Goal: Task Accomplishment & Management: Complete application form

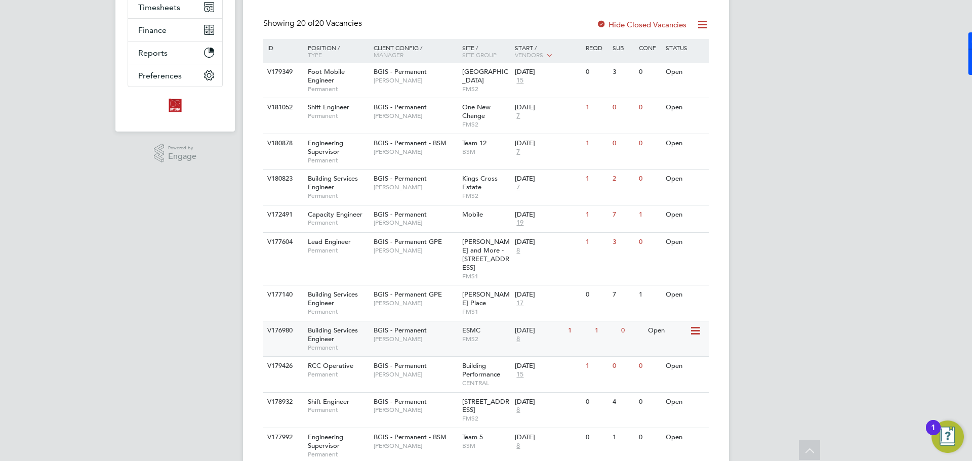
scroll to position [253, 0]
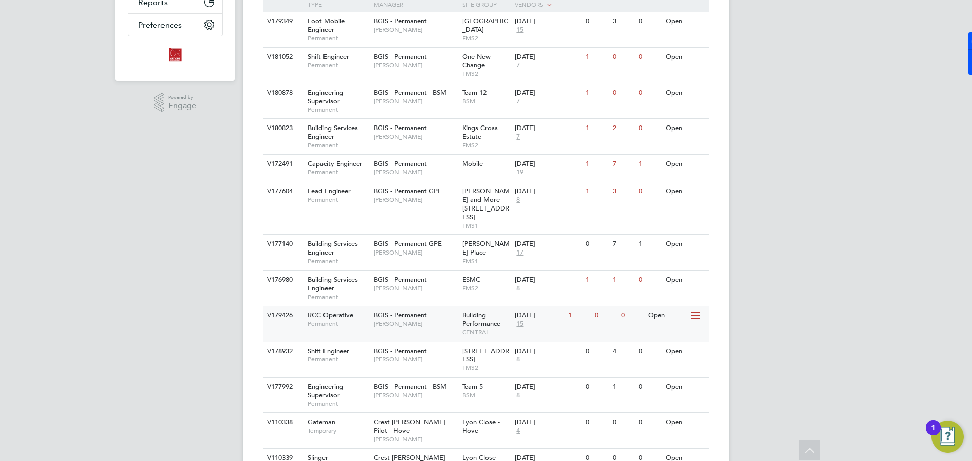
click at [418, 323] on div "BGIS - Permanent [PERSON_NAME]" at bounding box center [415, 319] width 89 height 26
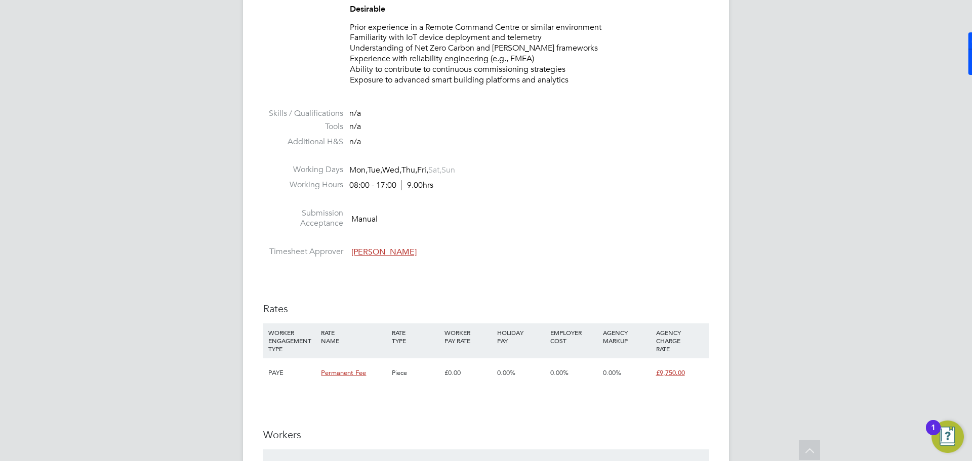
scroll to position [1924, 0]
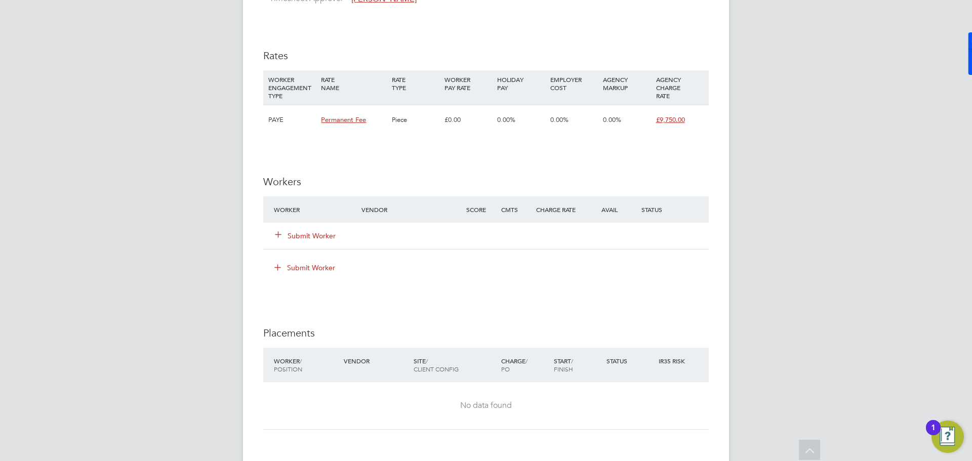
click at [293, 241] on button "Submit Worker" at bounding box center [305, 236] width 61 height 10
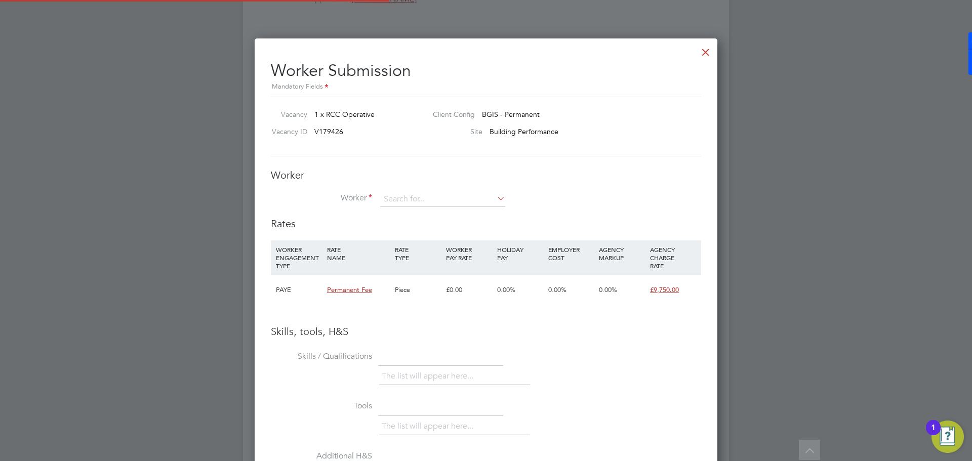
scroll to position [652, 463]
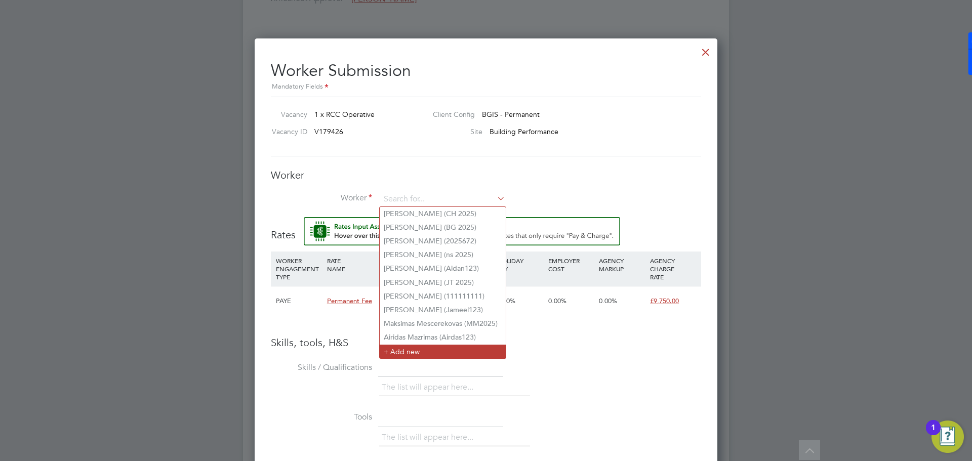
click at [411, 345] on li "+ Add new" at bounding box center [443, 352] width 126 height 14
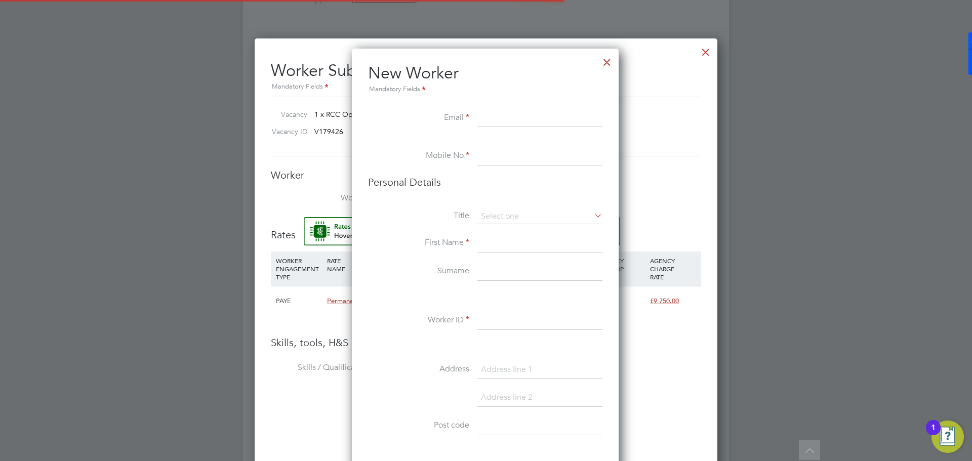
scroll to position [857, 268]
paste input "[EMAIL_ADDRESS][DOMAIN_NAME]"
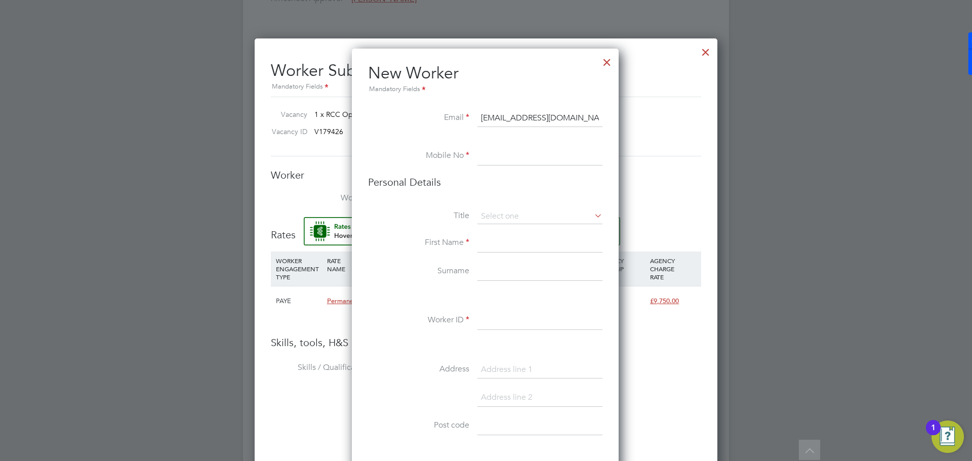
type input "[EMAIL_ADDRESS][DOMAIN_NAME]"
paste input "07557875015"
type input "07557875015"
click at [515, 243] on input at bounding box center [540, 243] width 125 height 18
paste input "[PERSON_NAME]"
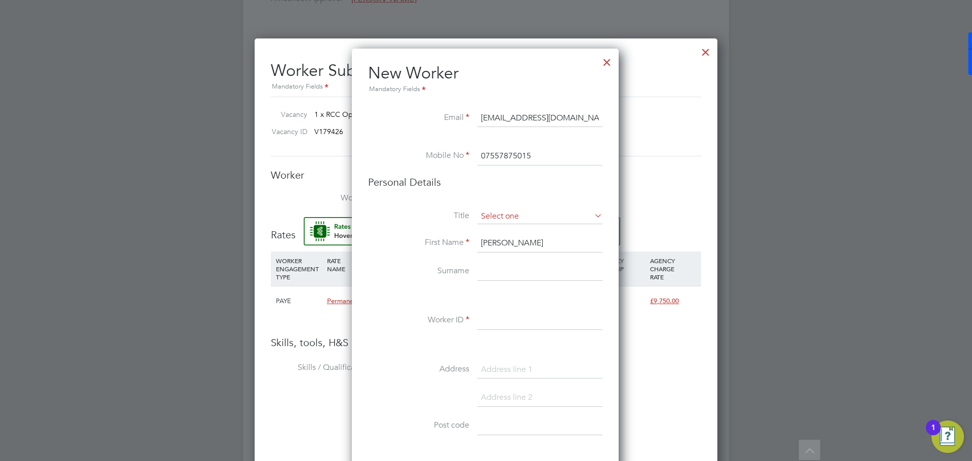
type input "[PERSON_NAME]"
click at [530, 235] on li "Mr" at bounding box center [540, 230] width 126 height 13
type input "Mr"
drag, startPoint x: 537, startPoint y: 243, endPoint x: 505, endPoint y: 242, distance: 31.4
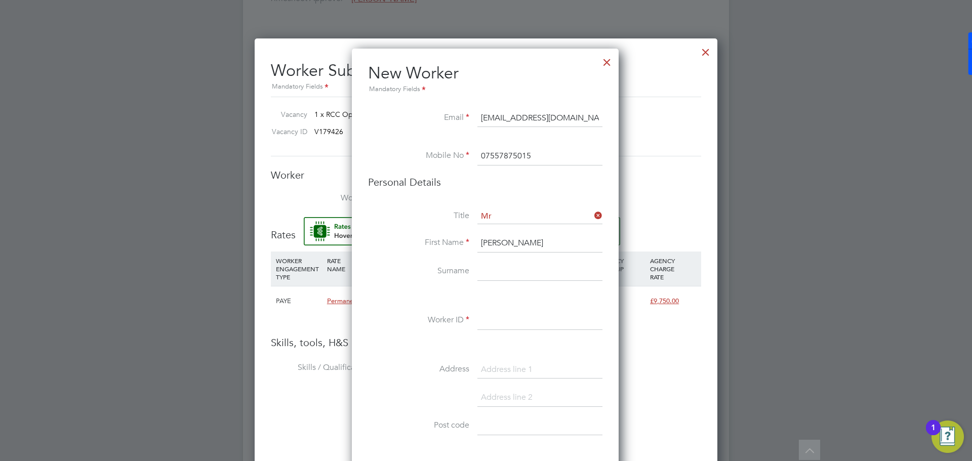
click at [505, 242] on input "[PERSON_NAME]" at bounding box center [540, 243] width 125 height 18
type input "[PERSON_NAME]"
paste input "[PERSON_NAME]"
type input "[PERSON_NAME]"
click at [516, 325] on input at bounding box center [540, 321] width 125 height 18
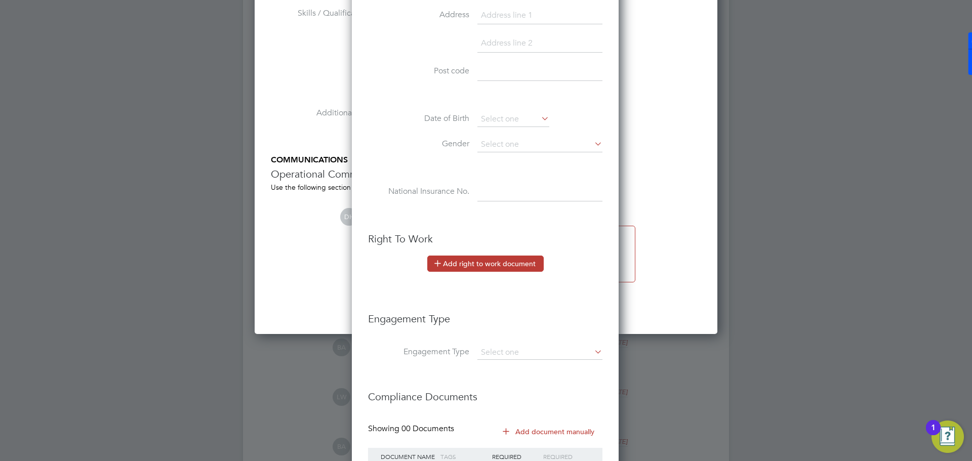
scroll to position [2431, 0]
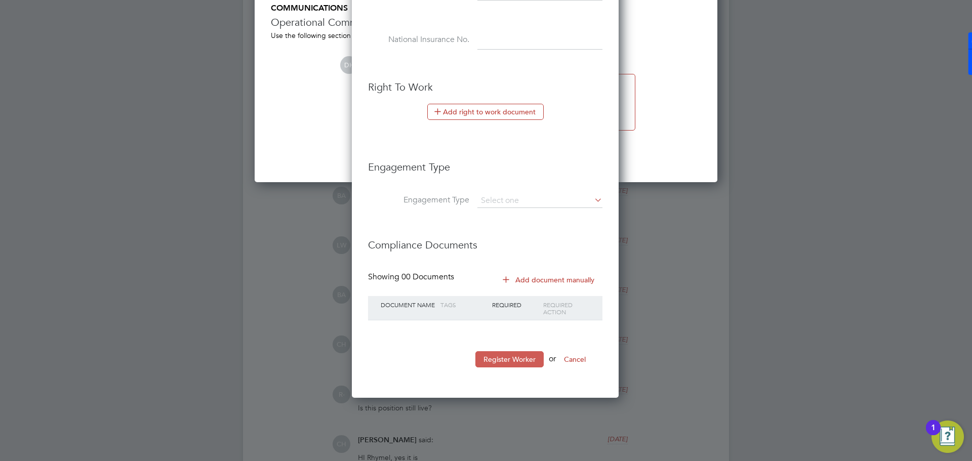
type input "DN 2025"
click at [520, 357] on button "Register Worker" at bounding box center [510, 359] width 68 height 16
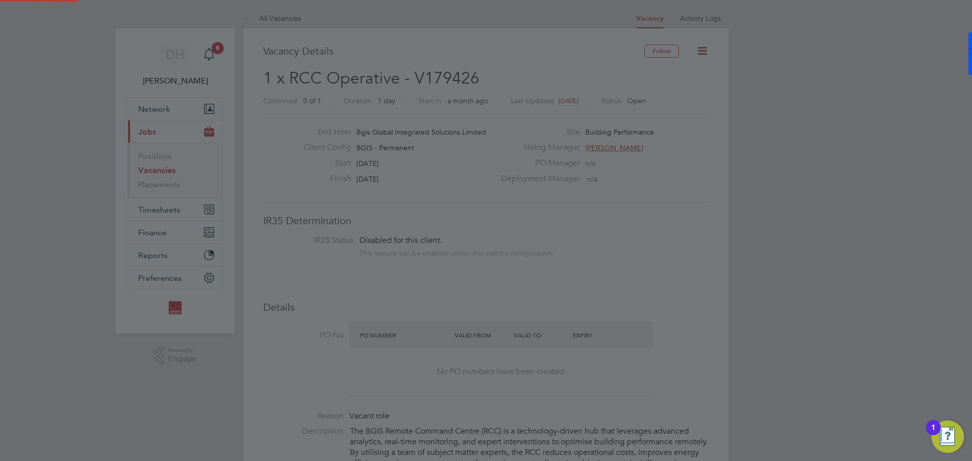
scroll to position [857, 284]
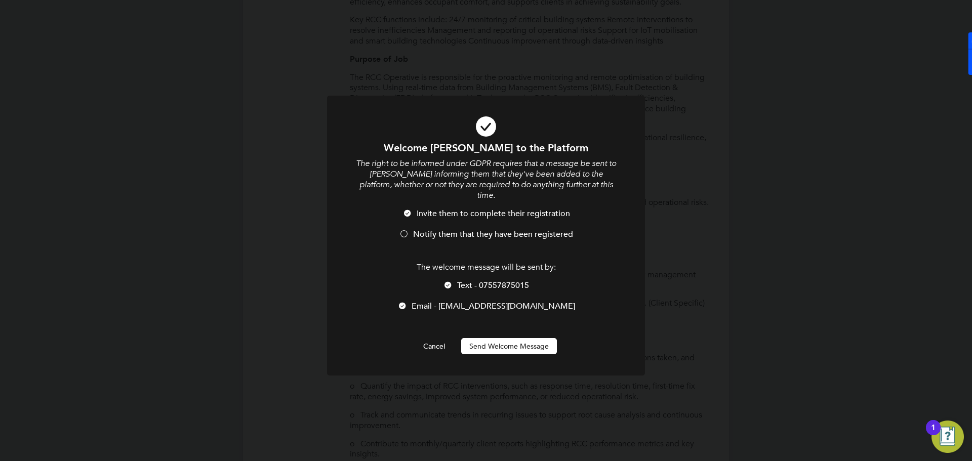
click at [536, 339] on button "Send Welcome Message" at bounding box center [509, 346] width 96 height 16
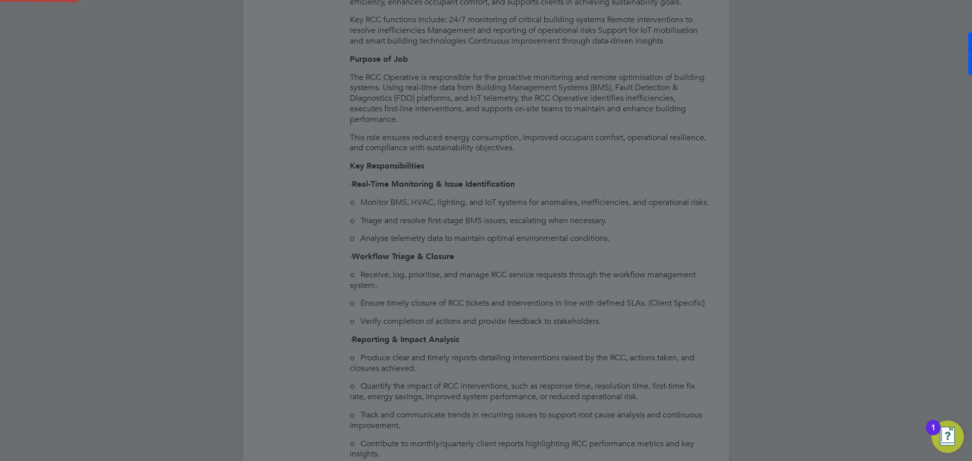
type input "[PERSON_NAME] (DN 2025)"
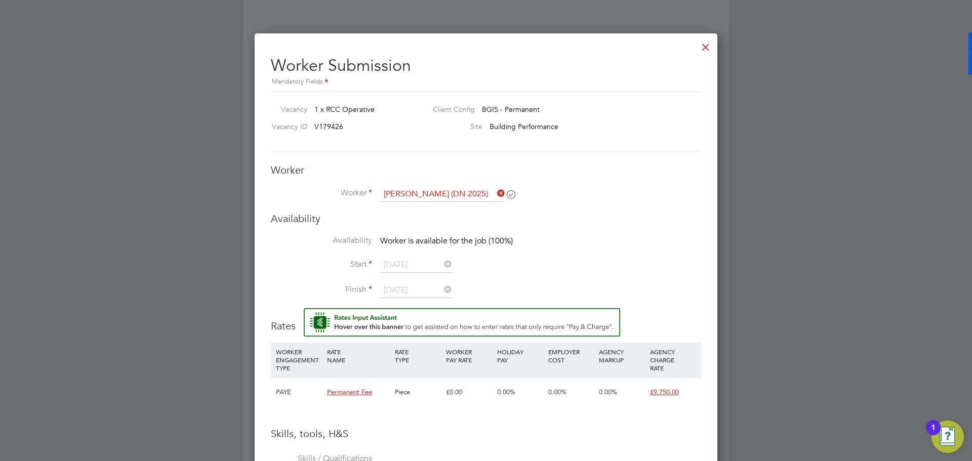
scroll to position [1778, 0]
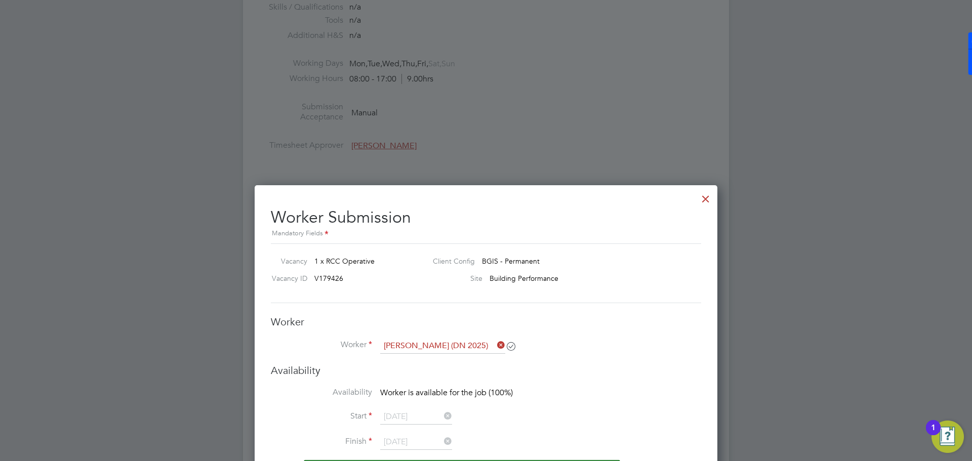
click at [701, 198] on div at bounding box center [706, 196] width 18 height 18
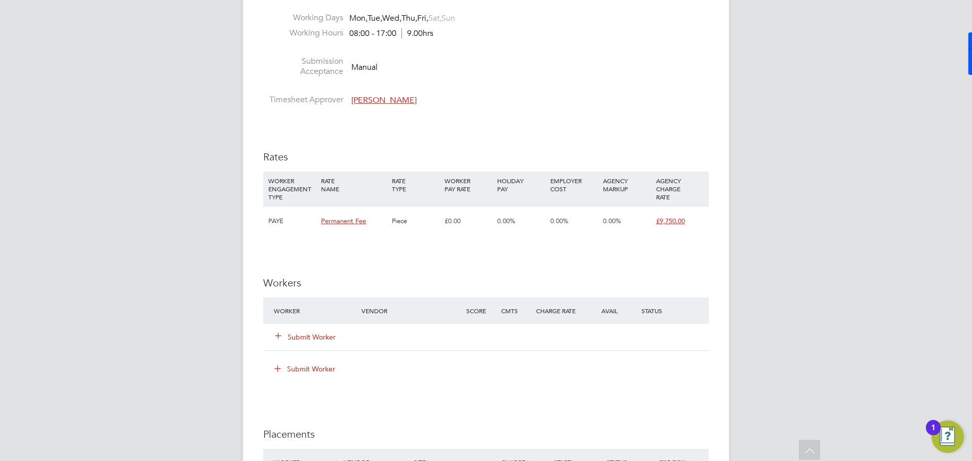
scroll to position [1874, 0]
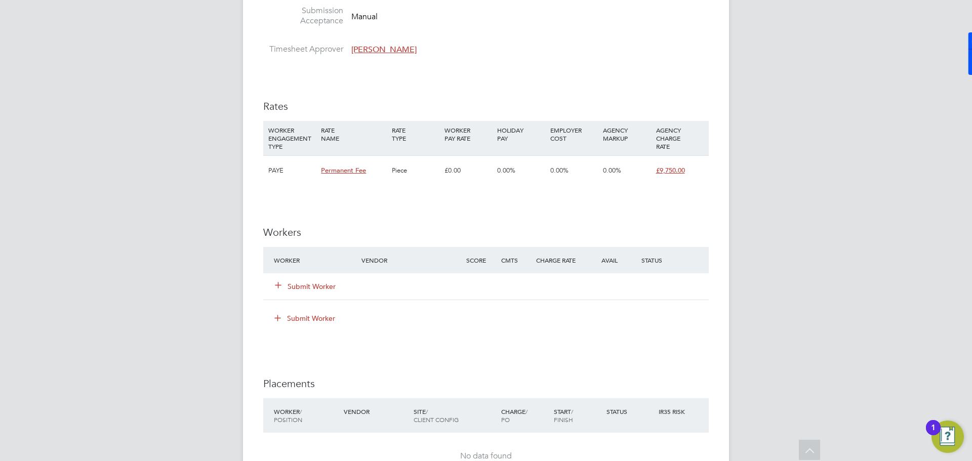
click at [305, 292] on button "Submit Worker" at bounding box center [305, 287] width 61 height 10
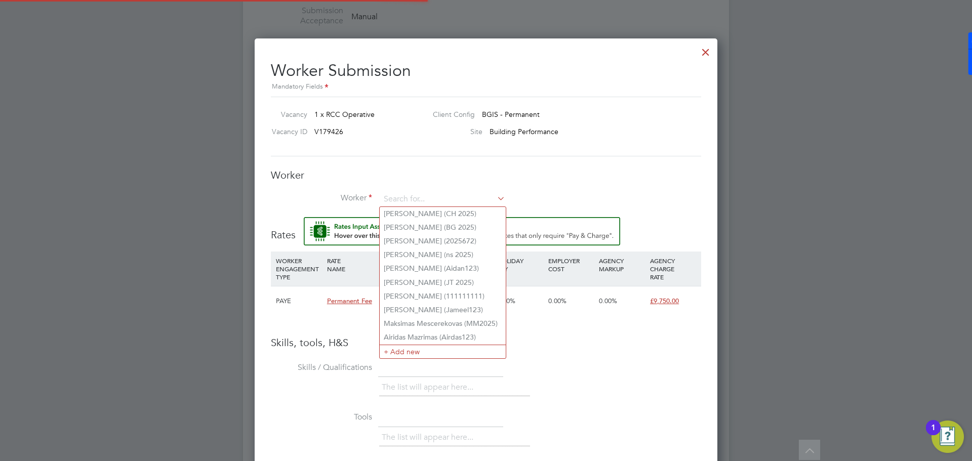
scroll to position [0, 0]
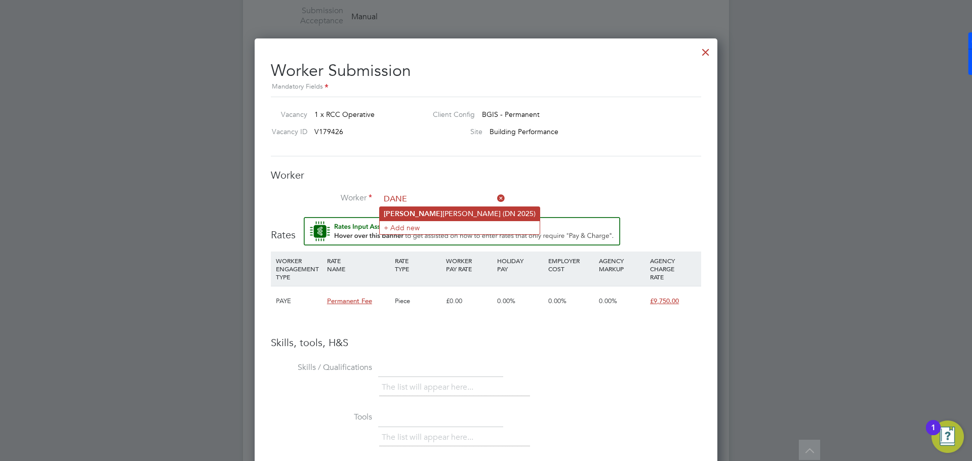
type input "DANE"
click at [443, 214] on li "Worker" at bounding box center [486, 204] width 430 height 25
click at [441, 208] on li "Worker" at bounding box center [486, 204] width 430 height 25
click at [441, 203] on input at bounding box center [442, 199] width 125 height 15
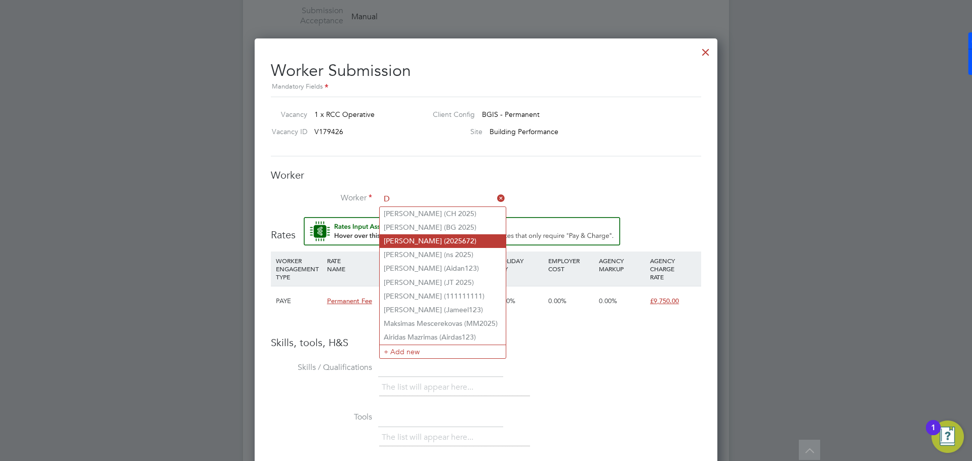
type input "D"
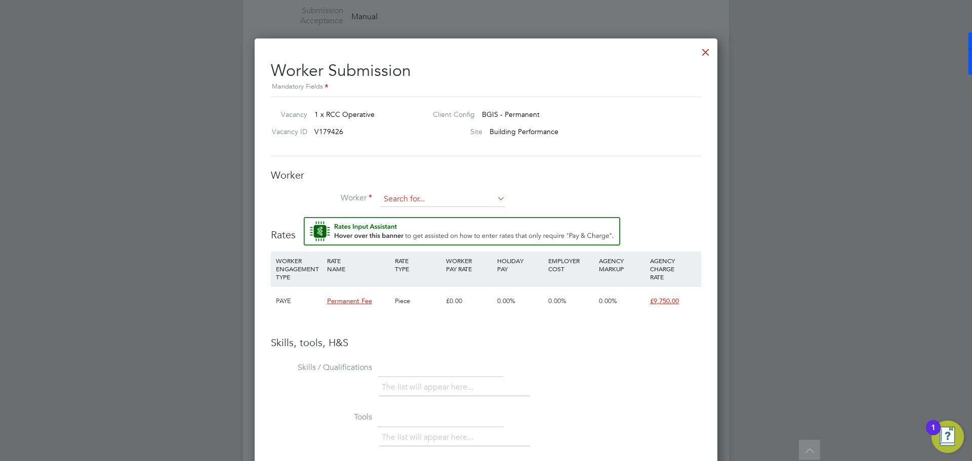
click at [400, 204] on input at bounding box center [442, 199] width 125 height 15
click at [407, 210] on li "[PERSON_NAME] (DN 2025)" at bounding box center [460, 214] width 160 height 14
type input "[PERSON_NAME] (DN 2025)"
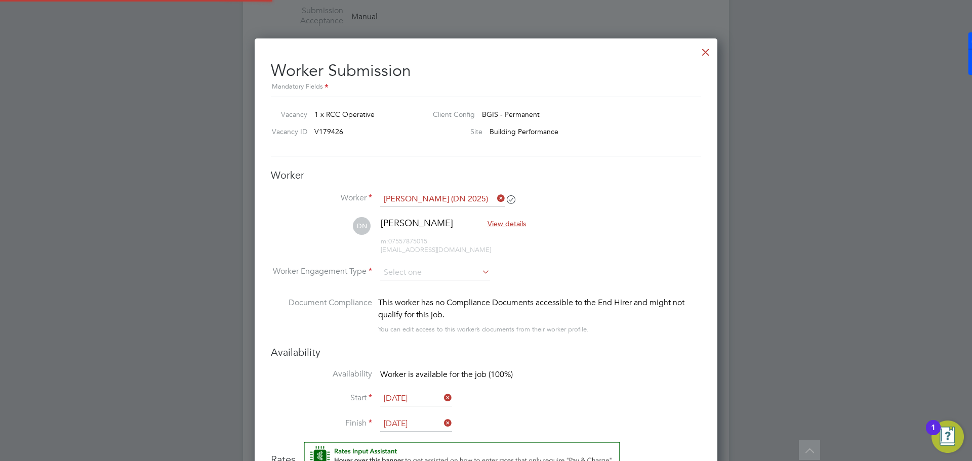
scroll to position [877, 463]
click at [424, 266] on input at bounding box center [435, 272] width 110 height 15
click at [425, 294] on li "PAYE" at bounding box center [435, 300] width 111 height 13
type input "PAYE"
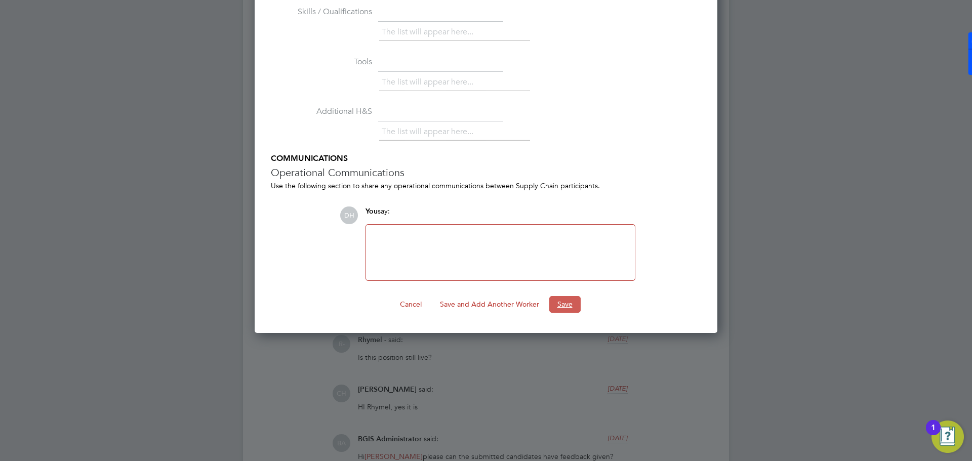
click at [555, 312] on button "Save" at bounding box center [564, 304] width 31 height 16
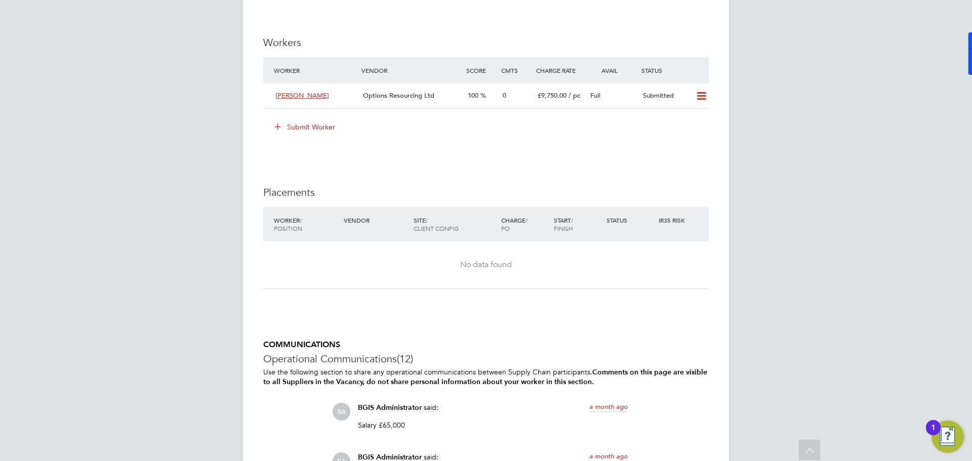
scroll to position [1962, 0]
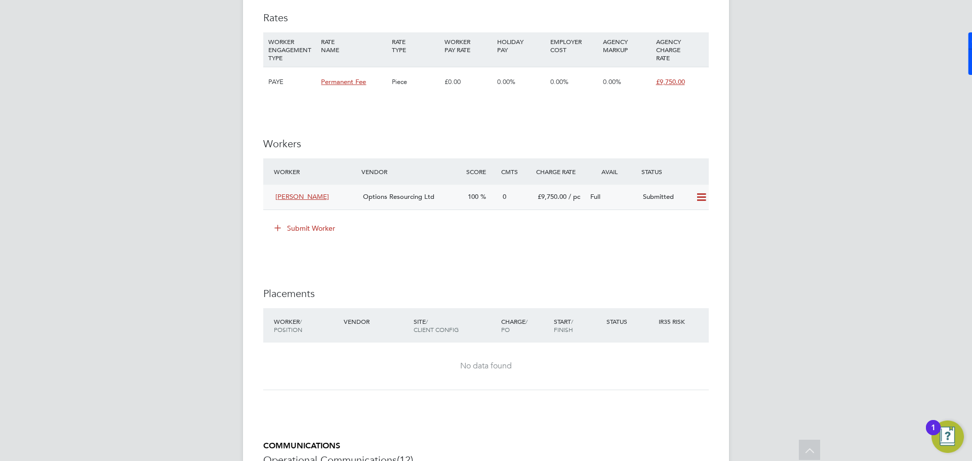
click at [446, 206] on div "Options Resourcing Ltd" at bounding box center [411, 197] width 105 height 17
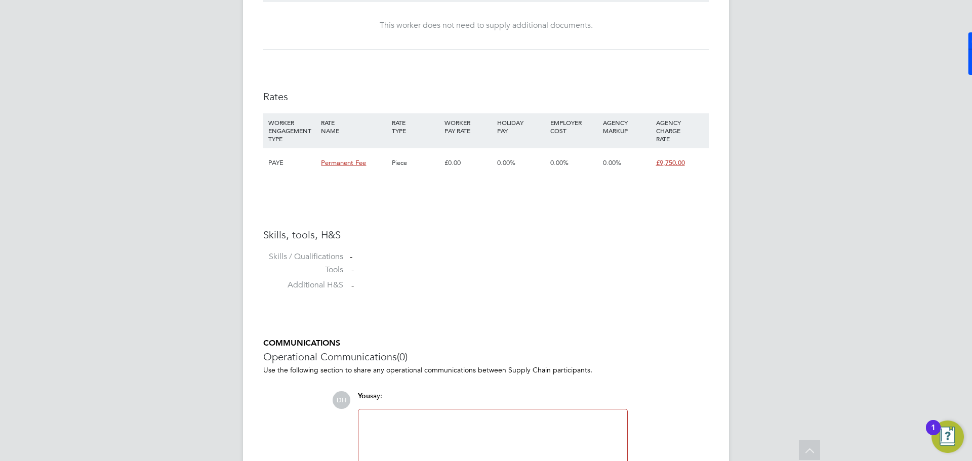
scroll to position [712, 0]
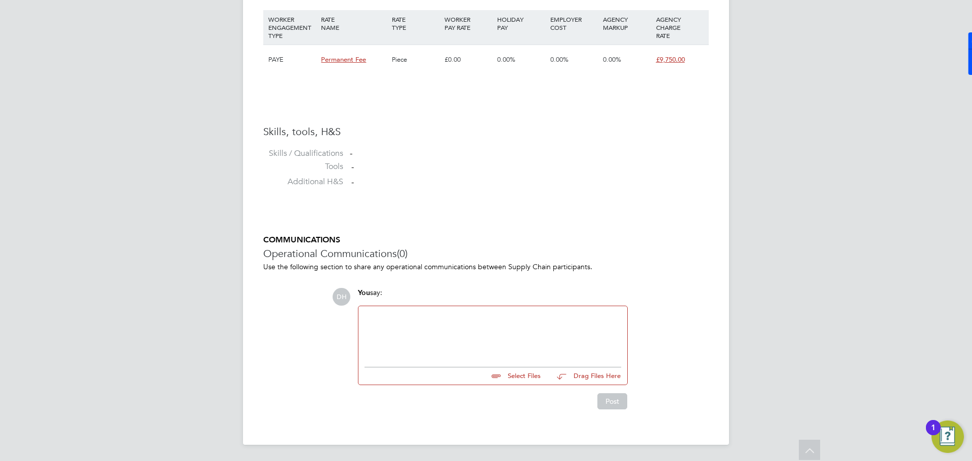
click at [524, 375] on input "file" at bounding box center [545, 375] width 152 height 14
click at [515, 371] on input "file" at bounding box center [545, 375] width 152 height 14
type input "C:\fakepath\[PERSON_NAME] - Options CV.docx"
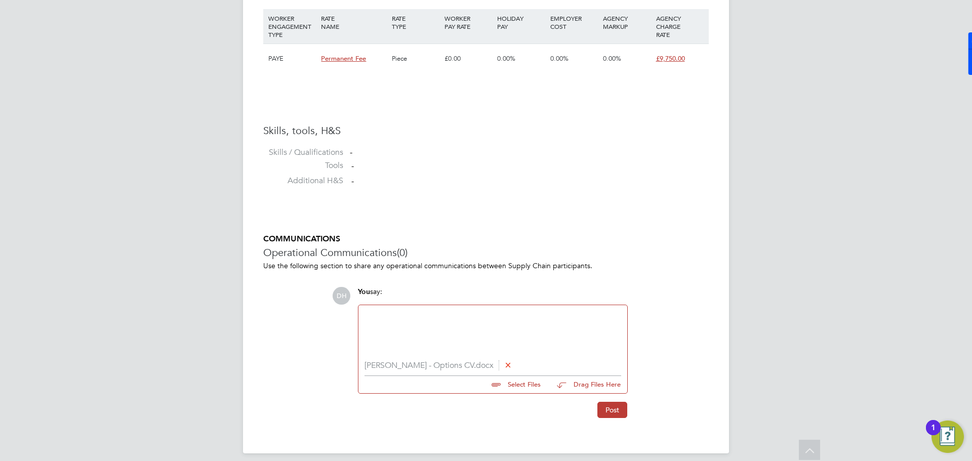
click at [426, 315] on div at bounding box center [493, 333] width 257 height 44
paste div
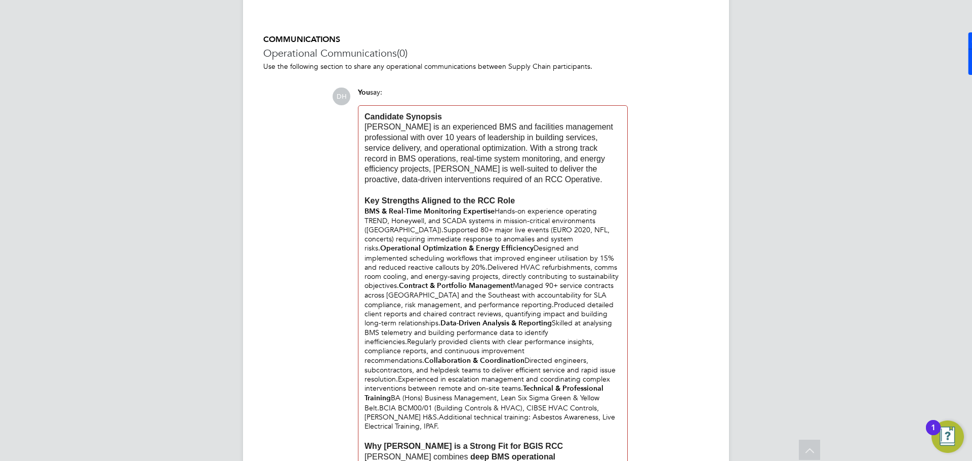
scroll to position [1013, 0]
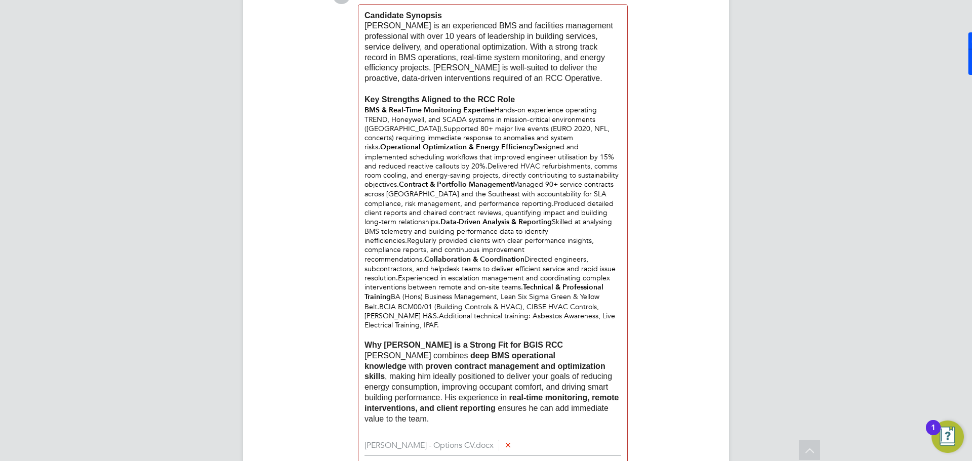
click at [540, 99] on p "Key Strengths Aligned to the RCC Role" at bounding box center [493, 100] width 257 height 11
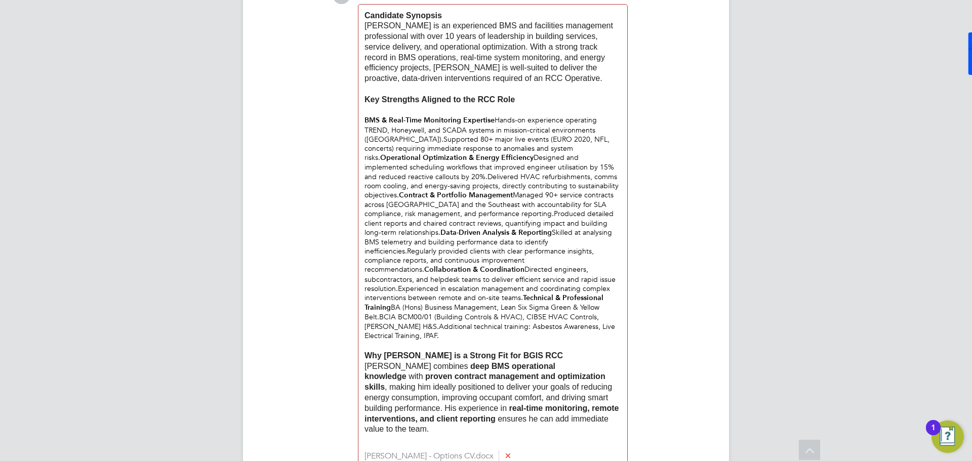
click at [380, 160] on b "Operational Optimization & Energy Efficiency" at bounding box center [456, 157] width 153 height 9
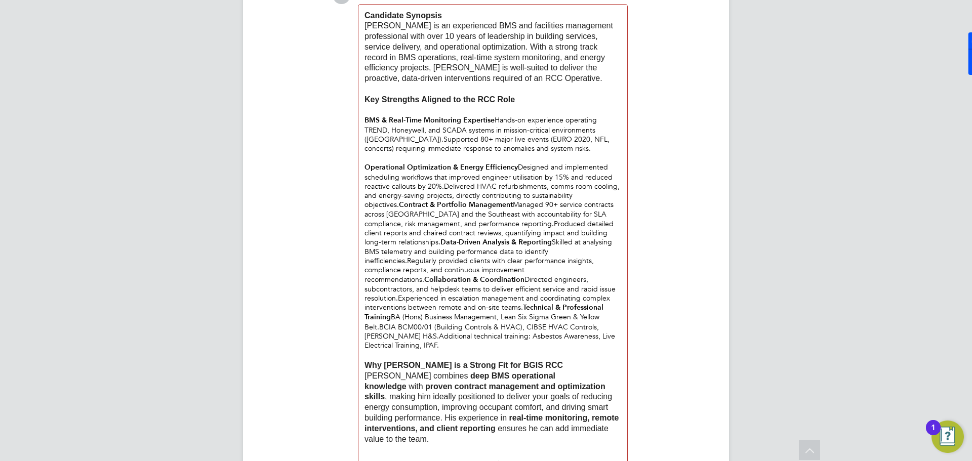
click at [398, 207] on div "Operational Optimization & Energy Efficiency Designed and implemented schedulin…" at bounding box center [493, 309] width 257 height 293
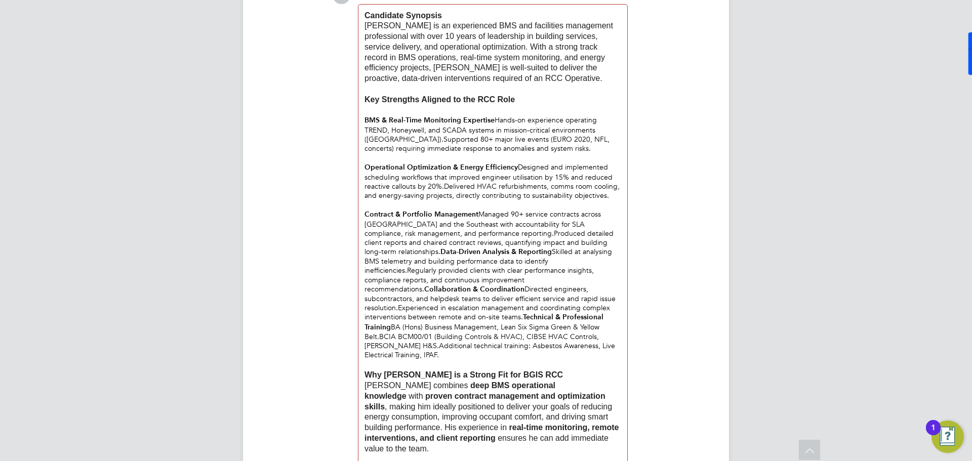
click at [441, 252] on b "Data-Driven Analysis & Reporting" at bounding box center [496, 252] width 111 height 9
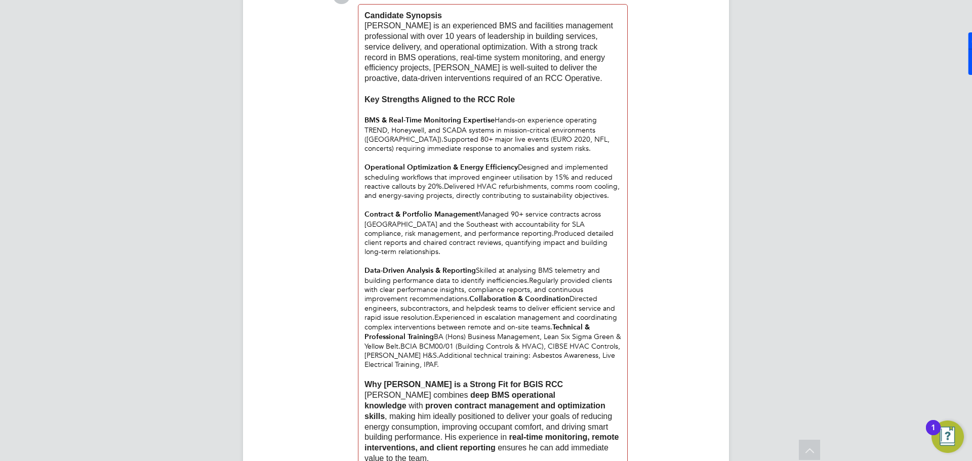
click at [469, 299] on b "Collaboration & Coordination" at bounding box center [519, 299] width 100 height 9
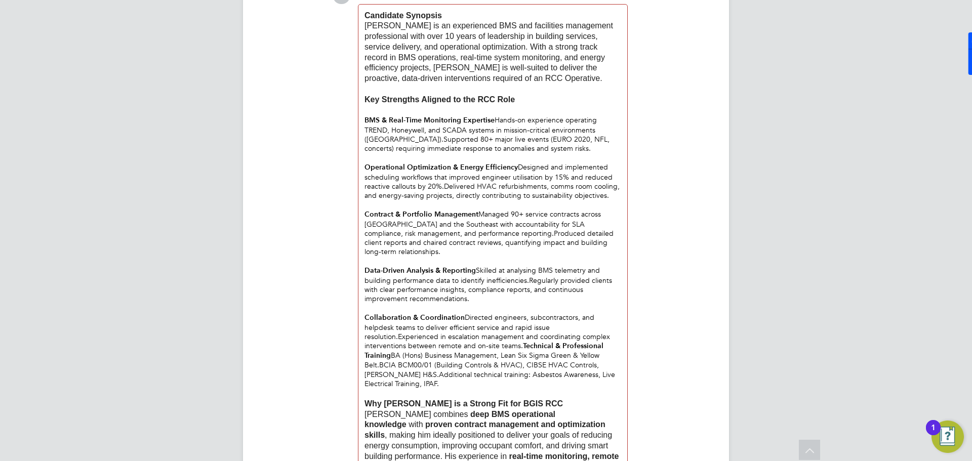
click at [447, 348] on div "Collaboration & Coordination Directed engineers, subcontractors, and helpdesk t…" at bounding box center [493, 403] width 257 height 180
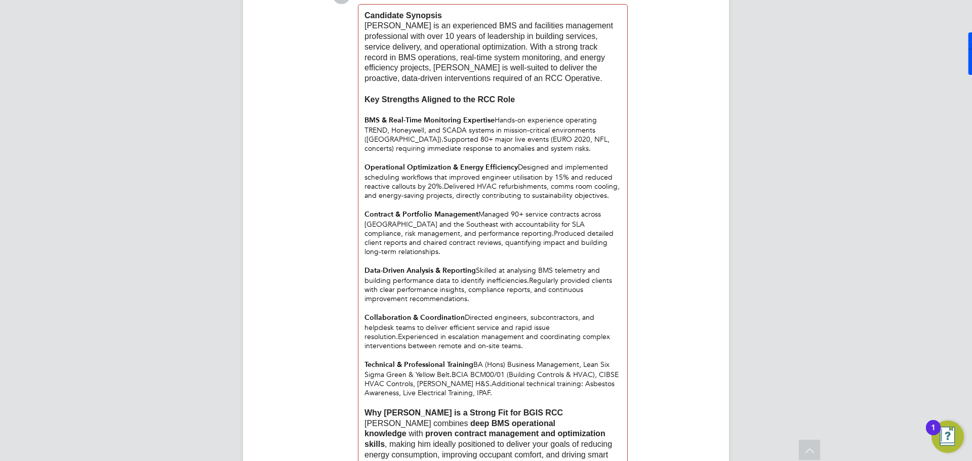
scroll to position [1114, 0]
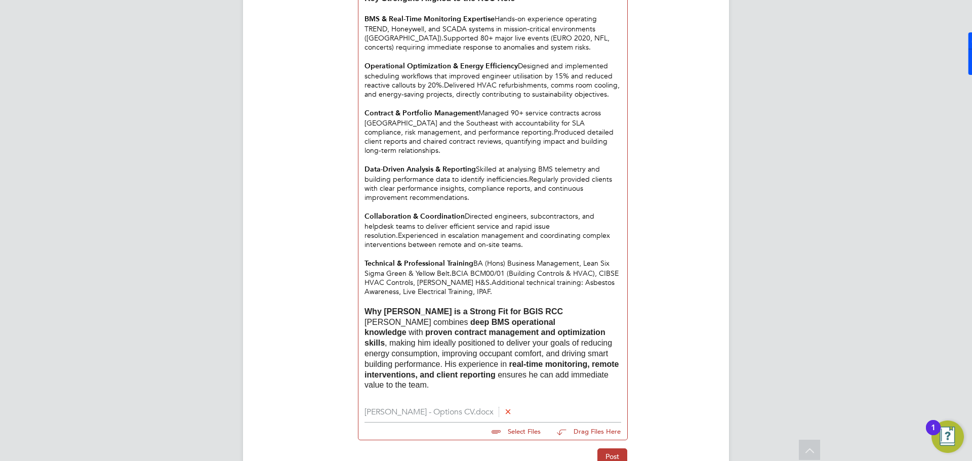
click at [506, 395] on p at bounding box center [493, 396] width 257 height 11
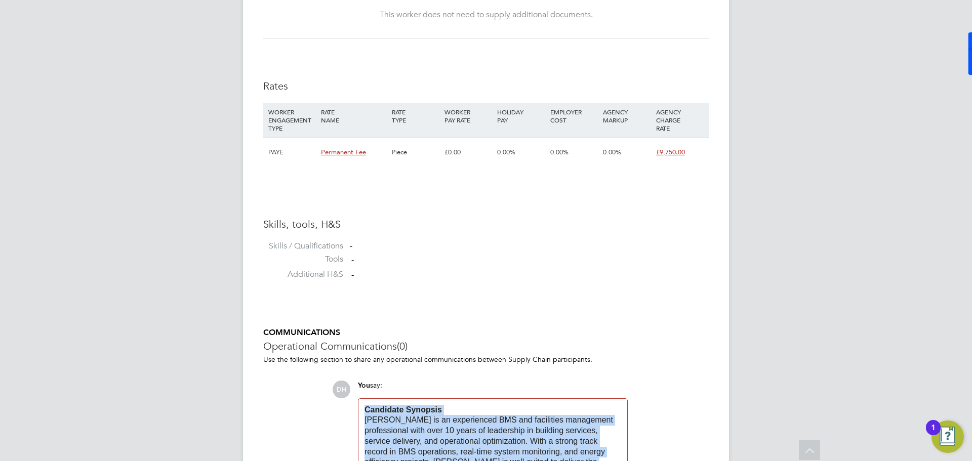
drag, startPoint x: 506, startPoint y: 395, endPoint x: 282, endPoint y: -40, distance: 488.8
click at [282, 0] on html "DH [PERSON_NAME] Notifications 9 Applications: Network Team Members Businesses …" at bounding box center [486, 197] width 972 height 1631
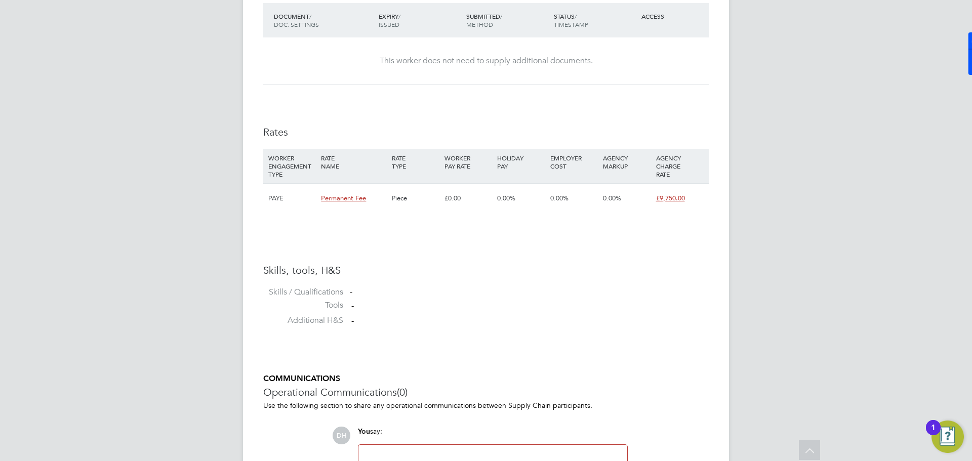
scroll to position [722, 0]
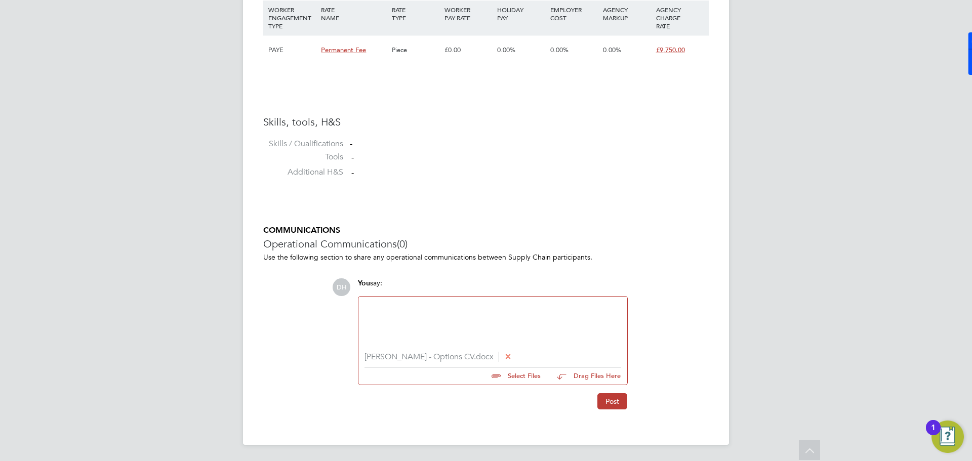
click at [420, 307] on p at bounding box center [493, 308] width 257 height 11
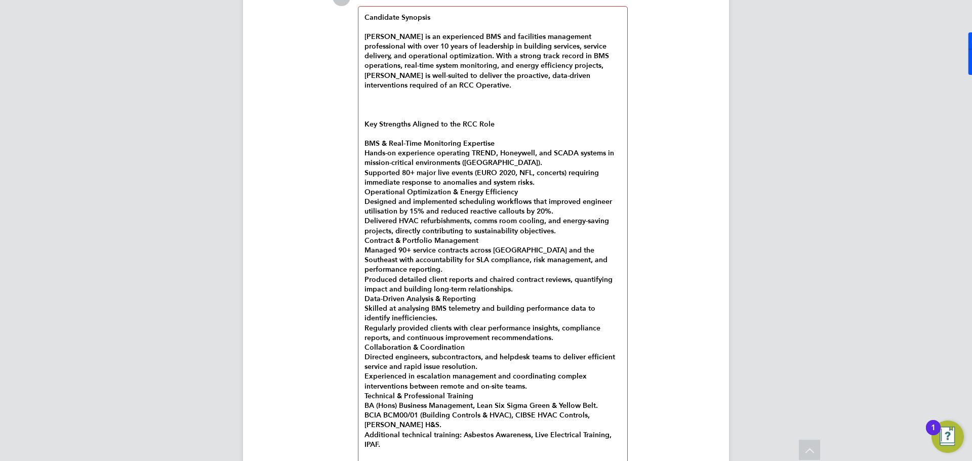
scroll to position [910, 0]
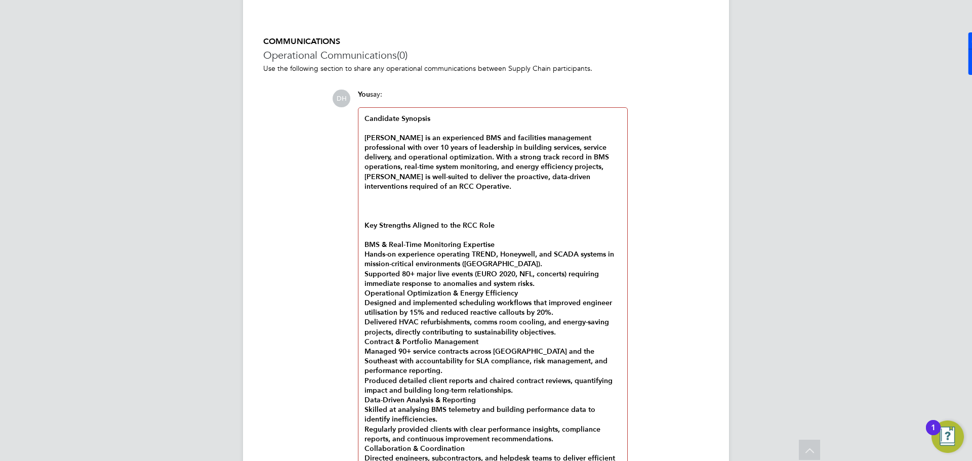
click at [411, 202] on p at bounding box center [493, 206] width 257 height 10
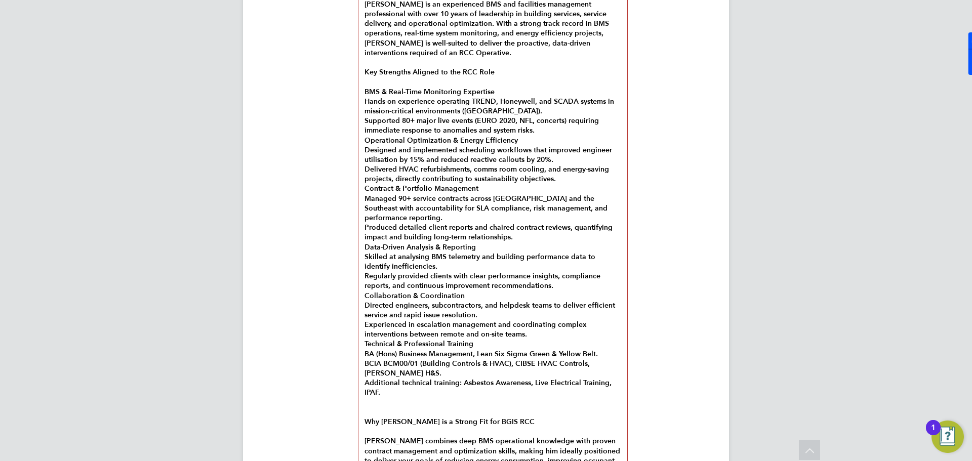
scroll to position [1195, 0]
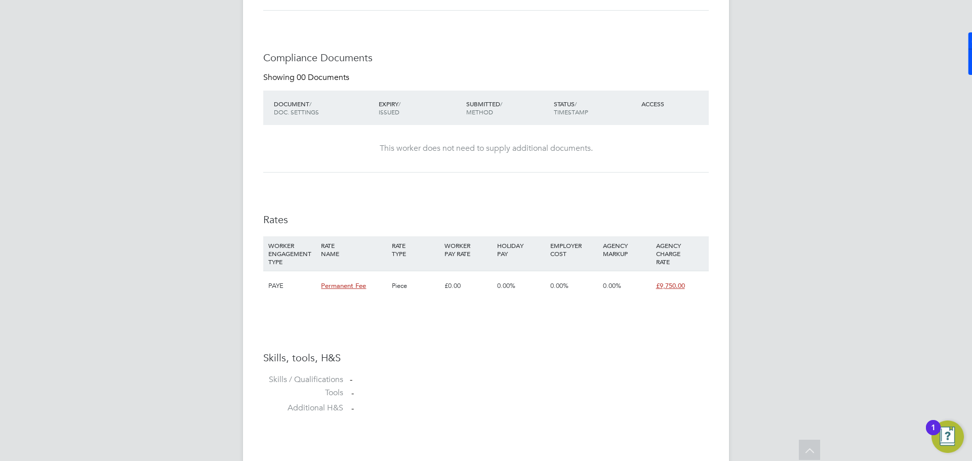
drag, startPoint x: 487, startPoint y: 323, endPoint x: 270, endPoint y: -53, distance: 433.8
click at [270, 0] on html "DH [PERSON_NAME] Notifications 9 Applications: Network Team Members Businesses …" at bounding box center [486, 356] width 972 height 1683
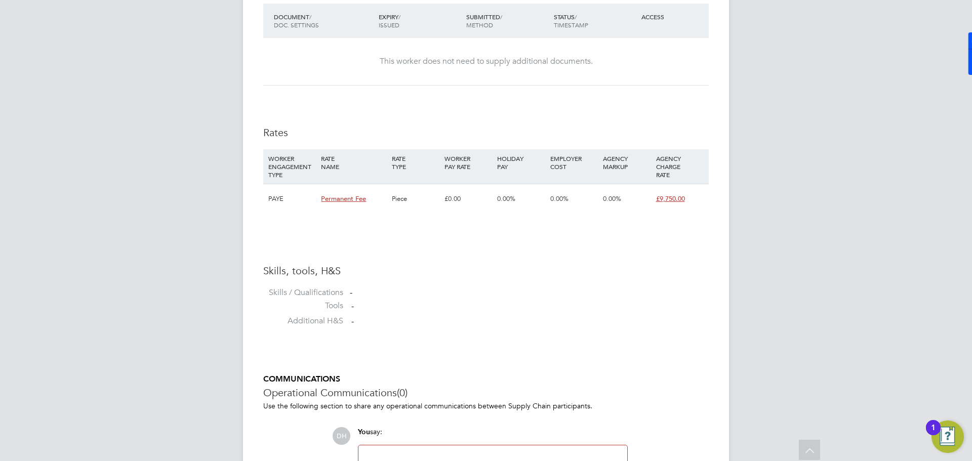
scroll to position [722, 0]
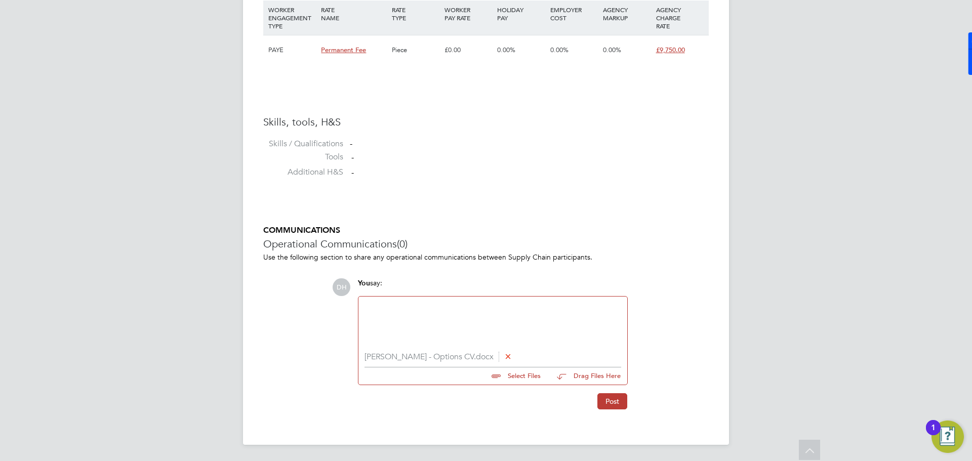
click at [414, 318] on p at bounding box center [493, 317] width 257 height 10
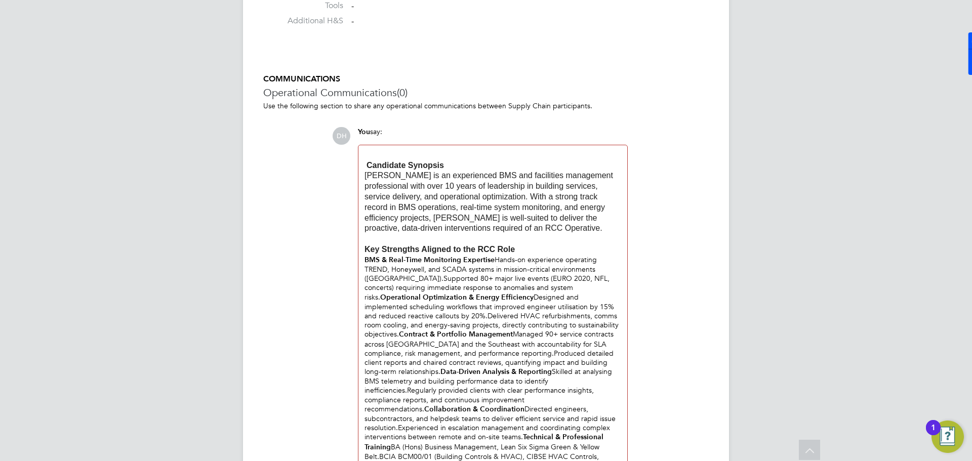
scroll to position [923, 0]
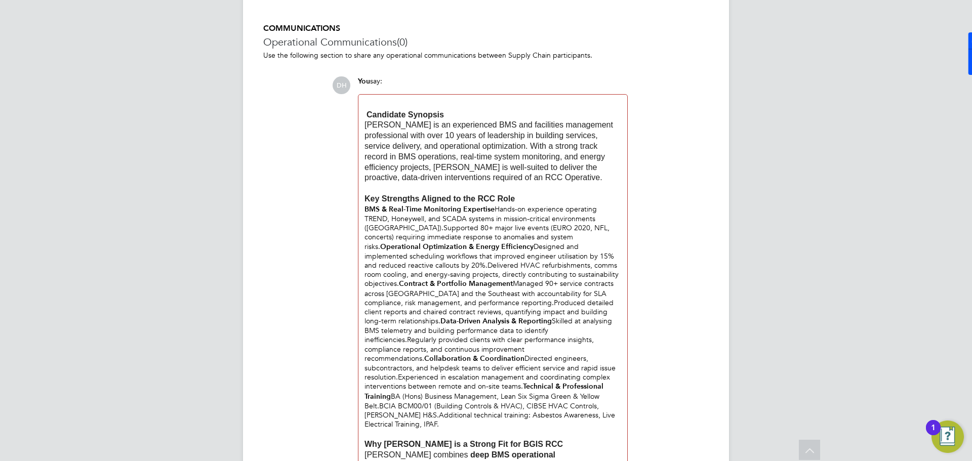
click at [369, 118] on b "Candidate Synopsis" at bounding box center [405, 114] width 77 height 9
click at [496, 210] on div "Candidate Synopsis [PERSON_NAME] is an experienced BMS and facilities managemen…" at bounding box center [493, 323] width 257 height 445
click at [423, 245] on b "Operational Optimization & Energy Efficiency" at bounding box center [495, 247] width 153 height 9
click at [419, 248] on b "Operational Optimization & Energy Efficiency" at bounding box center [495, 247] width 153 height 9
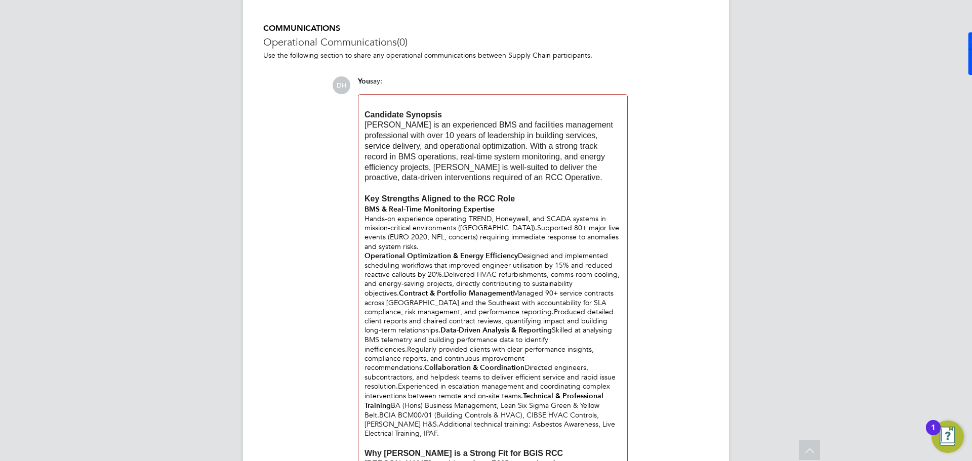
click at [365, 214] on b "BMS & Real-Time Monitoring Expertise" at bounding box center [430, 209] width 130 height 9
click at [363, 221] on div "Candidate Synopsis [PERSON_NAME] is an experienced BMS and facilities managemen…" at bounding box center [493, 328] width 269 height 466
click at [367, 221] on div "Hands-on experience operating TREND, Honeywell, and SCADA systems in mission-cr…" at bounding box center [493, 232] width 257 height 37
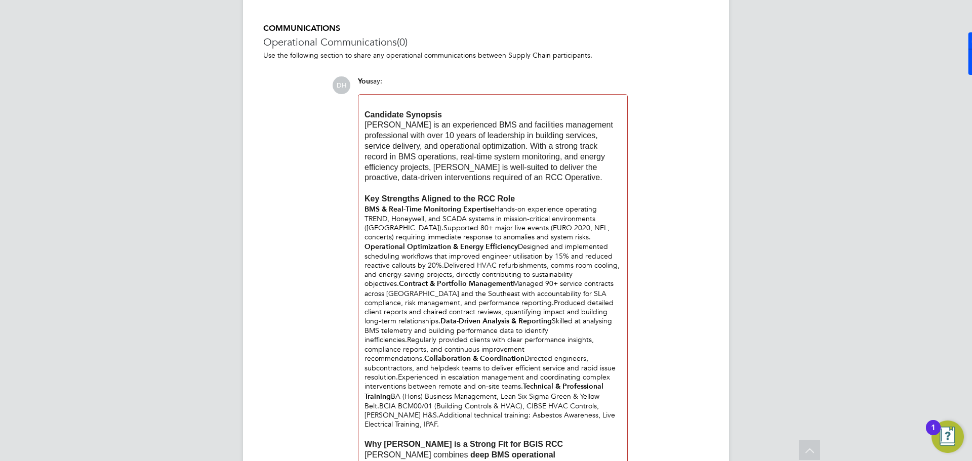
click at [516, 248] on div "Operational Optimization & Energy Efficiency Designed and implemented schedulin…" at bounding box center [493, 335] width 257 height 187
click at [402, 289] on div "Operational Optimization & Energy Efficiency Designed and implemented schedulin…" at bounding box center [493, 335] width 257 height 187
click at [400, 284] on b "Contract & Portfolio Management" at bounding box center [456, 284] width 114 height 9
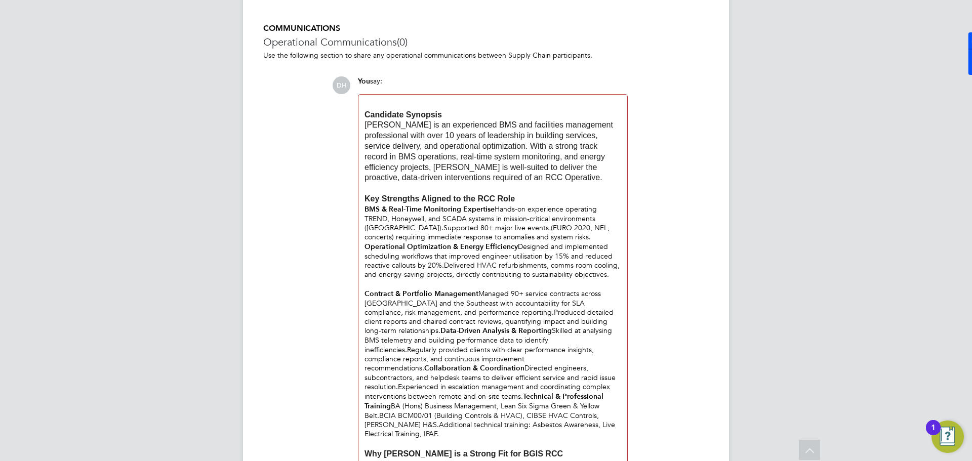
click at [478, 294] on div "Contract & Portfolio Management Managed 90+ service contracts across [GEOGRAPHI…" at bounding box center [493, 364] width 257 height 150
click at [441, 332] on b "Data-Driven Analysis & Reporting" at bounding box center [496, 331] width 111 height 9
click at [441, 333] on b "Data-Driven Analysis & Reporting" at bounding box center [496, 331] width 111 height 9
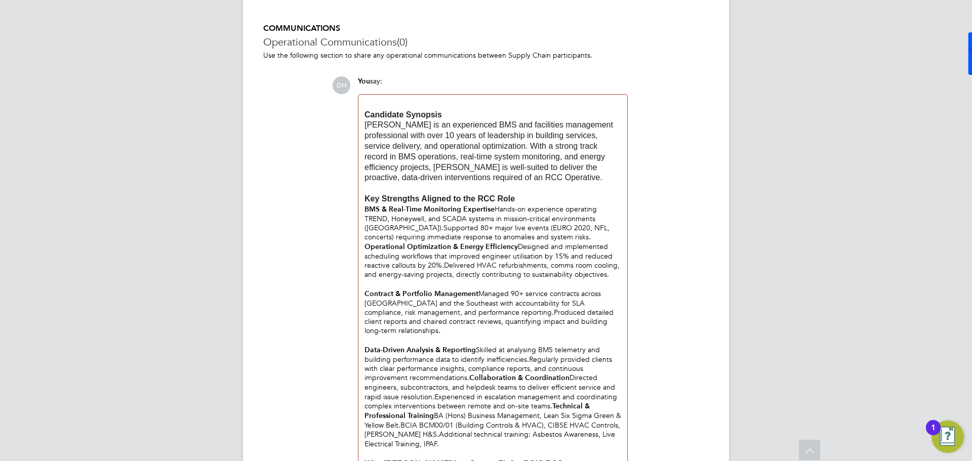
click at [477, 351] on div "Data-Driven Analysis & Reporting Skilled at analysing BMS telemetry and buildin…" at bounding box center [493, 396] width 257 height 103
click at [469, 378] on b "Collaboration & Coordination" at bounding box center [519, 378] width 100 height 9
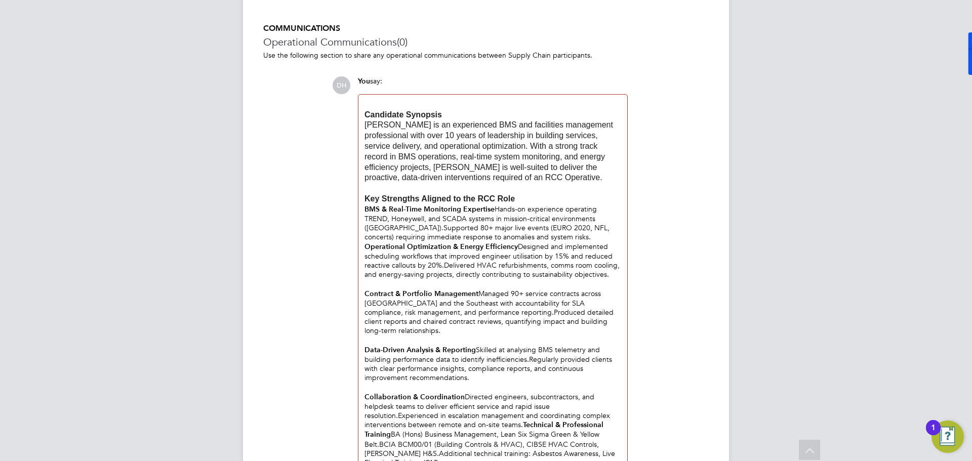
click at [595, 240] on div "Candidate Synopsis [PERSON_NAME] is an experienced BMS and facilities managemen…" at bounding box center [493, 342] width 257 height 483
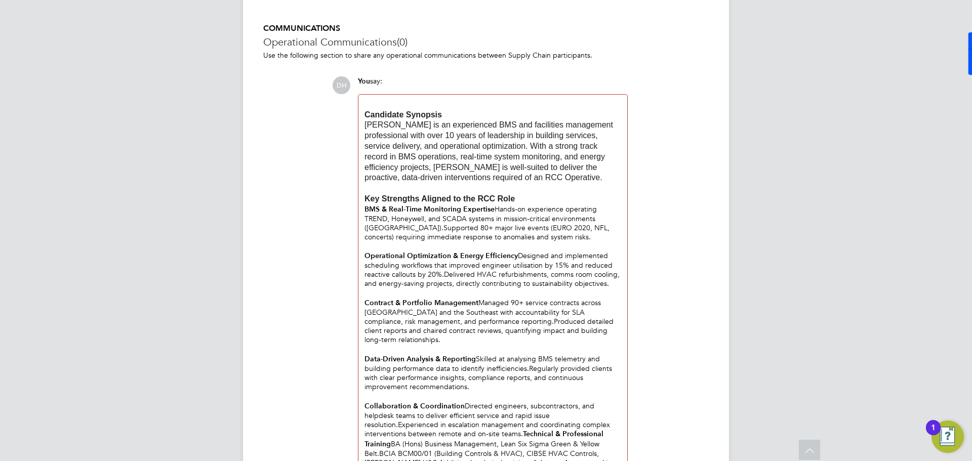
scroll to position [973, 0]
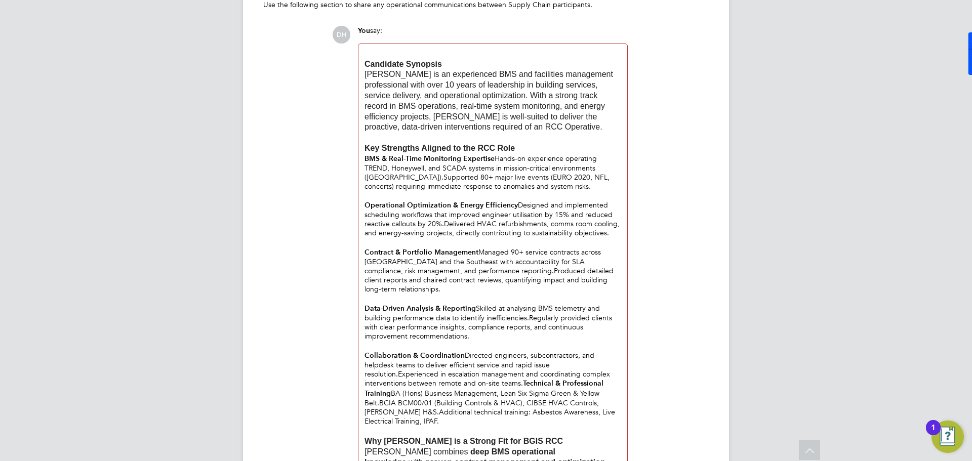
click at [464, 355] on div "Collaboration & Coordination Directed engineers, subcontractors, and helpdesk t…" at bounding box center [493, 388] width 257 height 75
click at [521, 382] on b "Technical & Professional Training" at bounding box center [484, 388] width 239 height 18
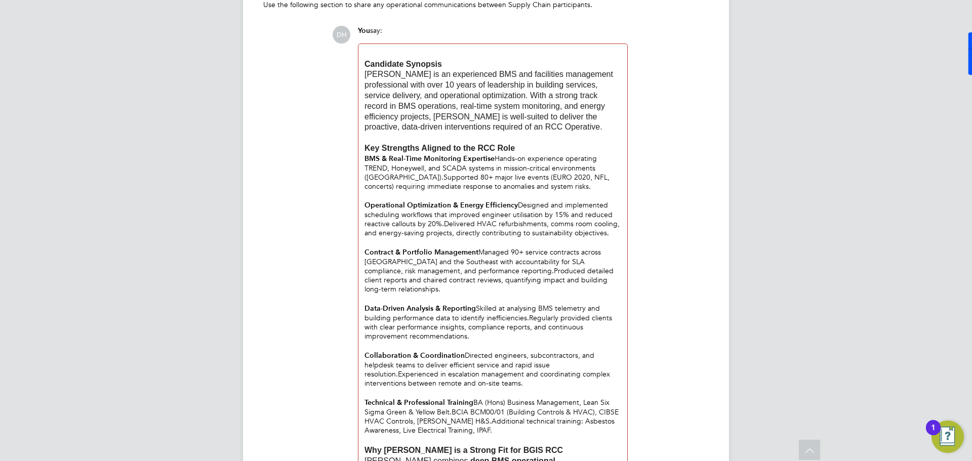
click at [470, 401] on b "Technical & Professional Training" at bounding box center [419, 403] width 109 height 9
click at [472, 399] on b "Technical & Professional Training" at bounding box center [419, 403] width 109 height 9
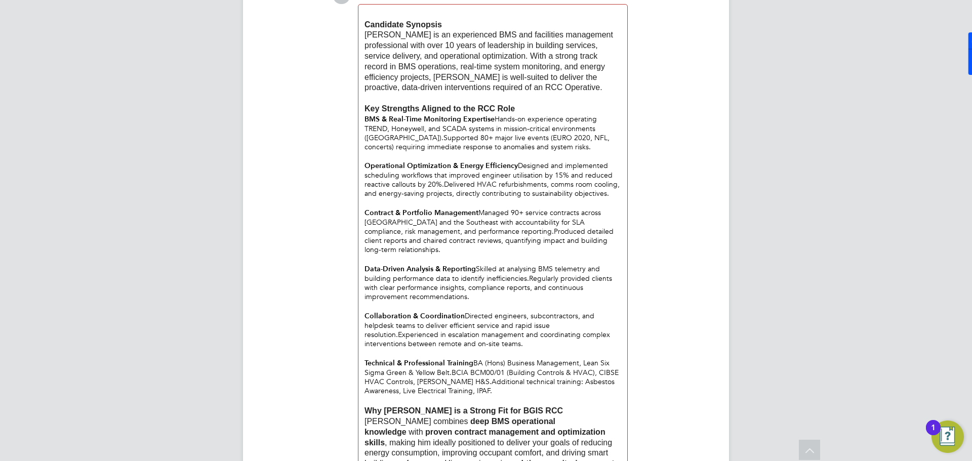
scroll to position [1177, 0]
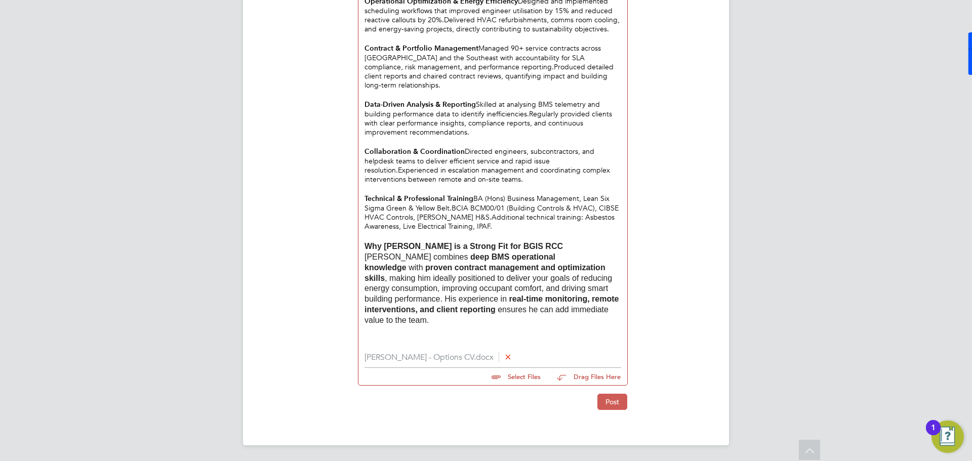
click at [610, 401] on button "Post" at bounding box center [613, 402] width 30 height 16
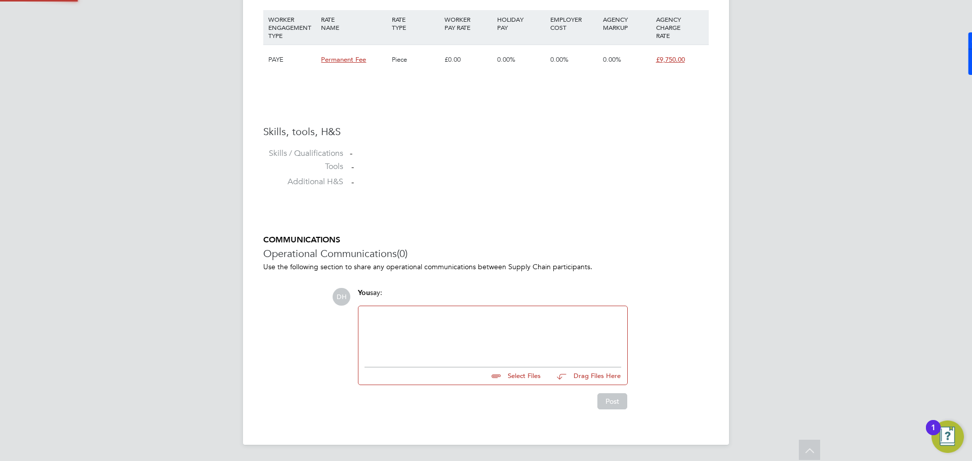
scroll to position [899, 0]
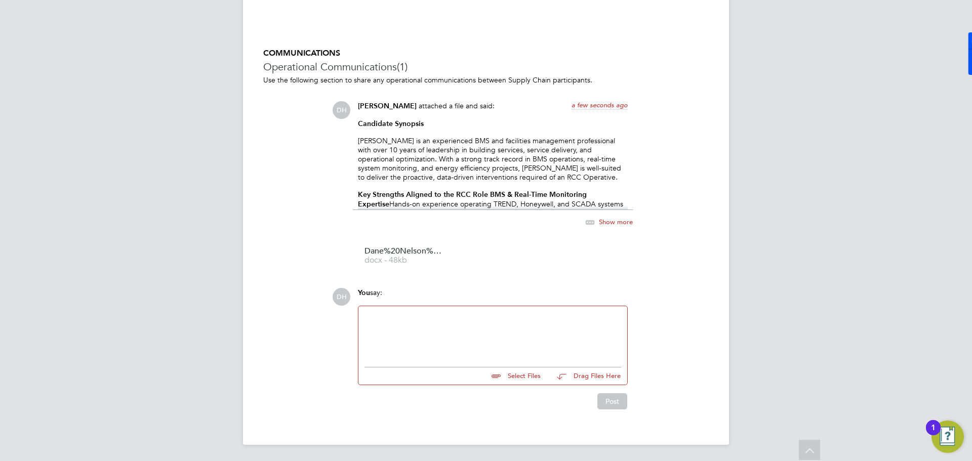
click at [615, 220] on span "Show more" at bounding box center [616, 221] width 34 height 9
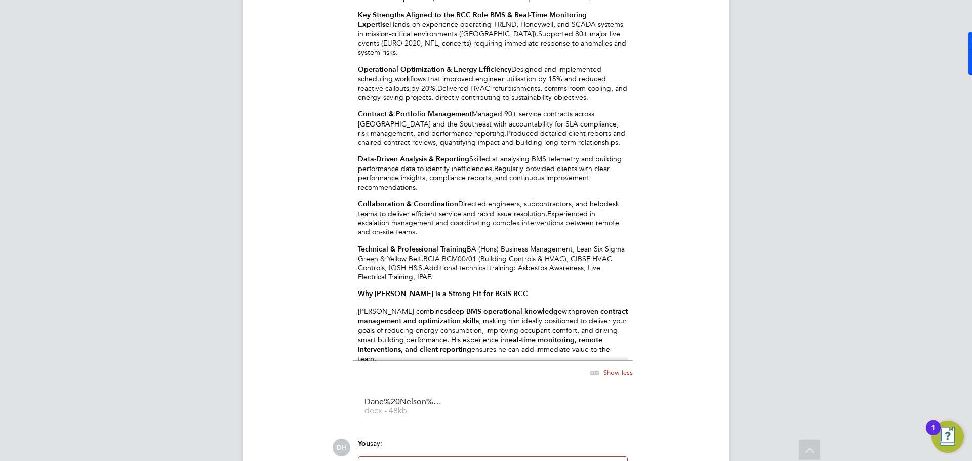
scroll to position [1179, 0]
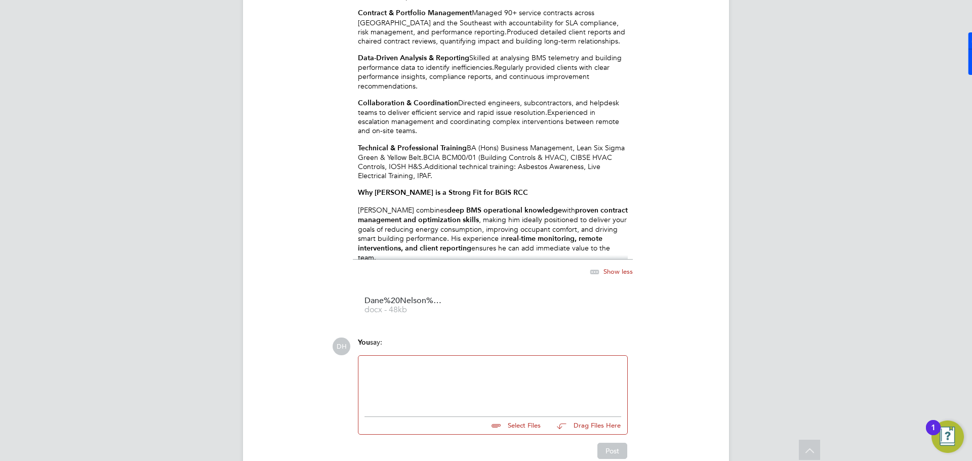
click at [475, 365] on div at bounding box center [493, 384] width 257 height 44
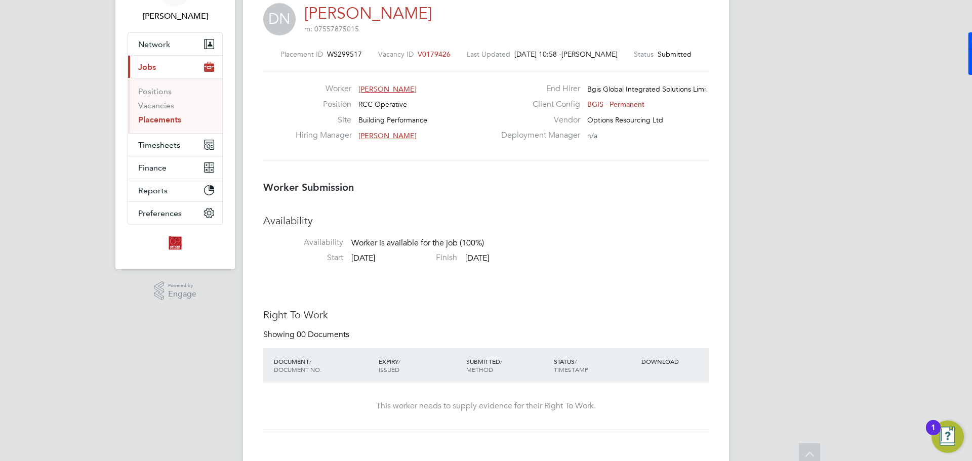
scroll to position [0, 0]
